Goal: Check status: Check status

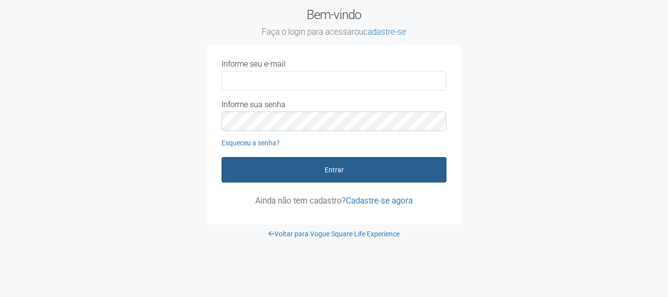
type input "**********"
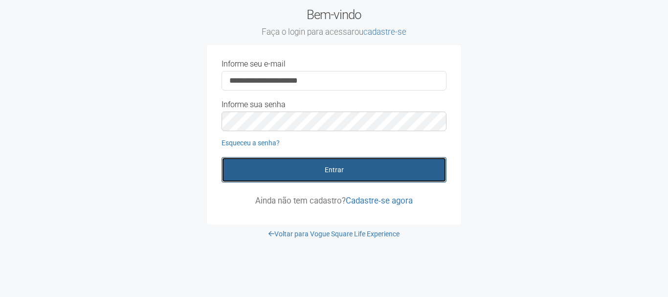
click at [306, 169] on button "Entrar" at bounding box center [334, 169] width 225 height 25
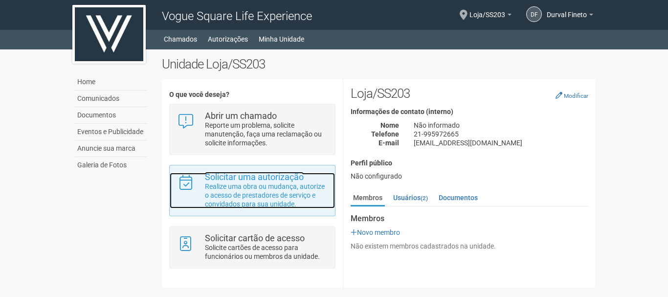
click at [226, 184] on p "Realize uma obra ou mudança, autorize o acesso de prestadores de serviço e conv…" at bounding box center [266, 195] width 123 height 26
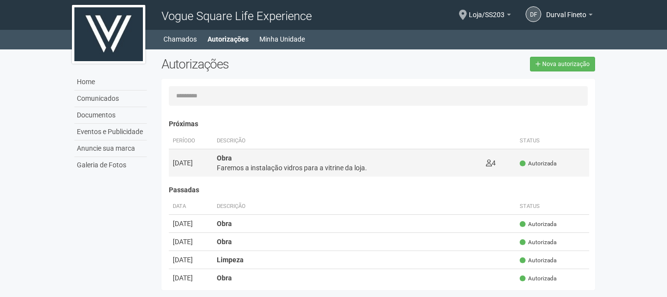
click at [439, 166] on div "Faremos a instalação vidros para a vitrine da loja." at bounding box center [347, 168] width 261 height 10
